Goal: Transaction & Acquisition: Purchase product/service

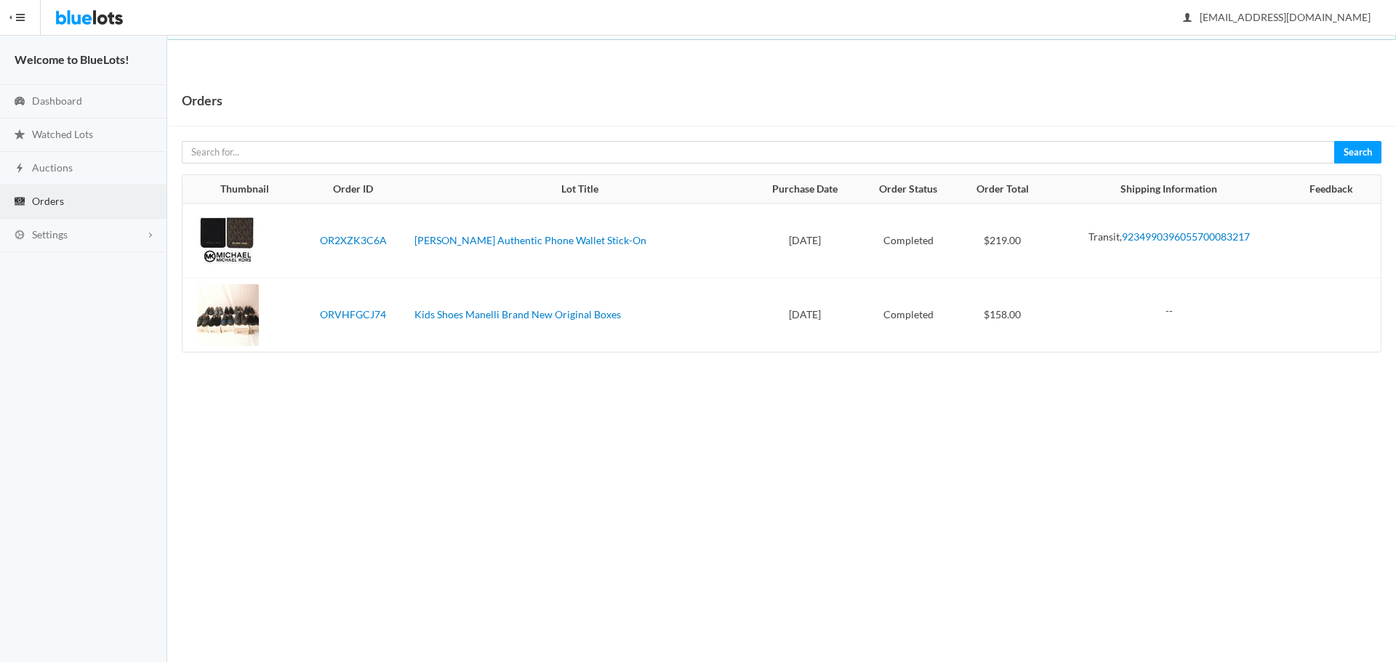
click at [63, 9] on img at bounding box center [89, 17] width 68 height 35
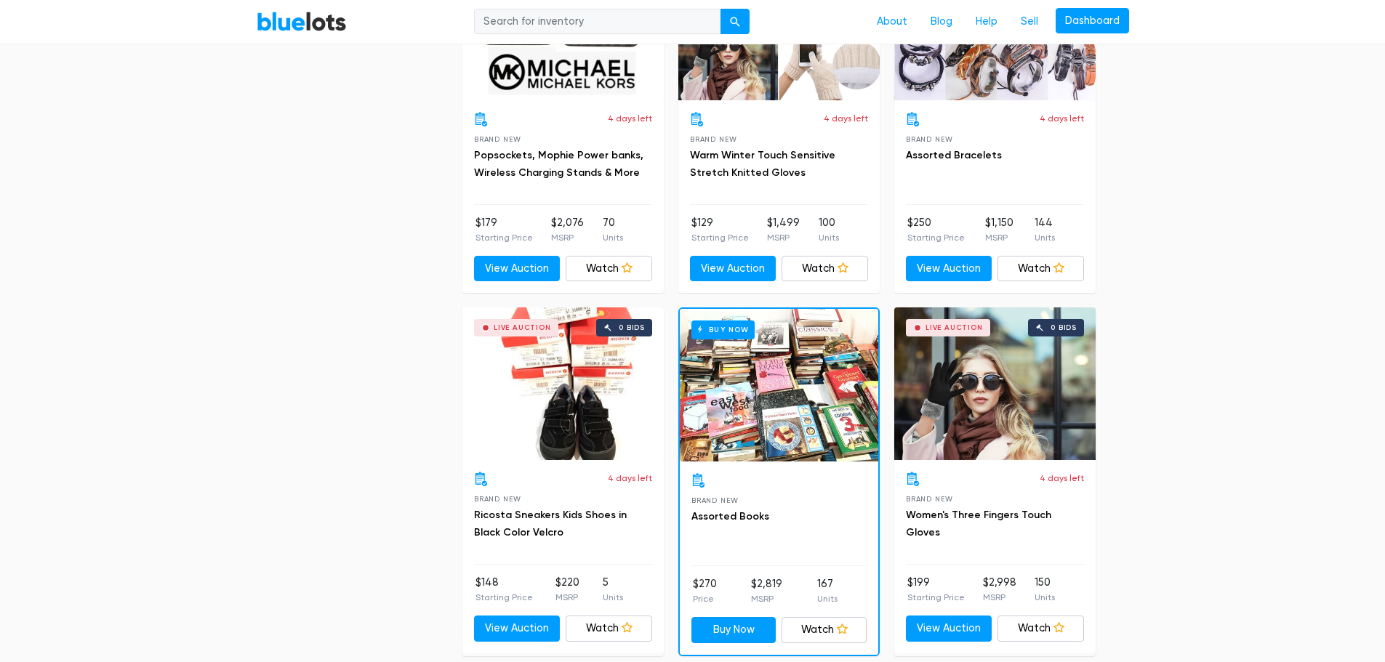
scroll to position [5600, 0]
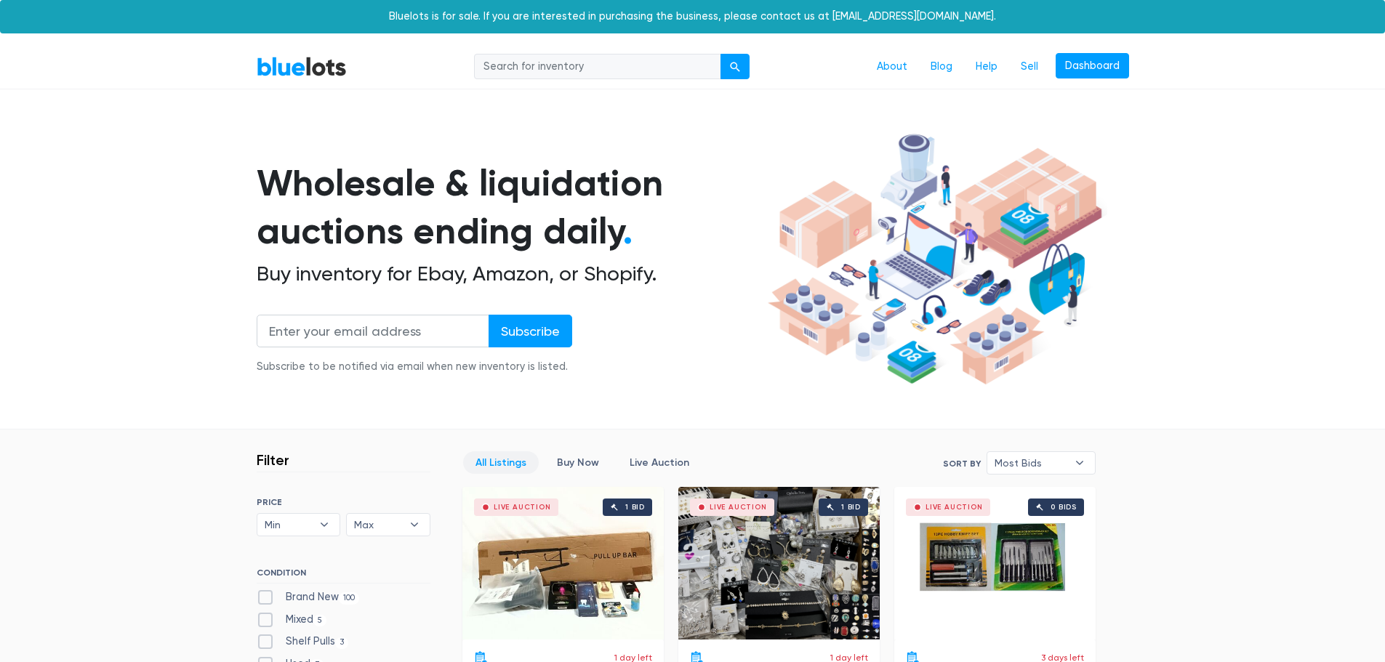
scroll to position [2182, 0]
